Goal: Task Accomplishment & Management: Use online tool/utility

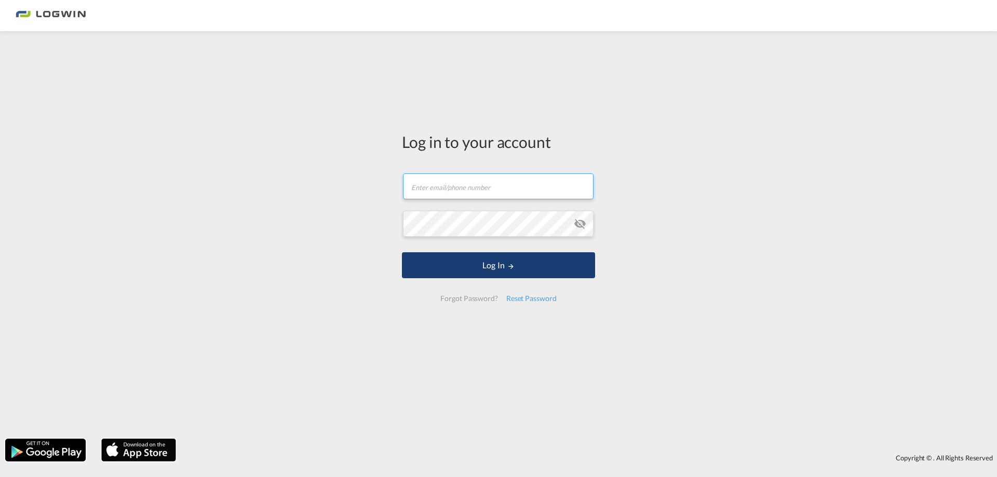
type input "[PERSON_NAME][EMAIL_ADDRESS][PERSON_NAME][DOMAIN_NAME]"
click at [480, 273] on button "Log In" at bounding box center [498, 265] width 193 height 26
